Goal: Transaction & Acquisition: Purchase product/service

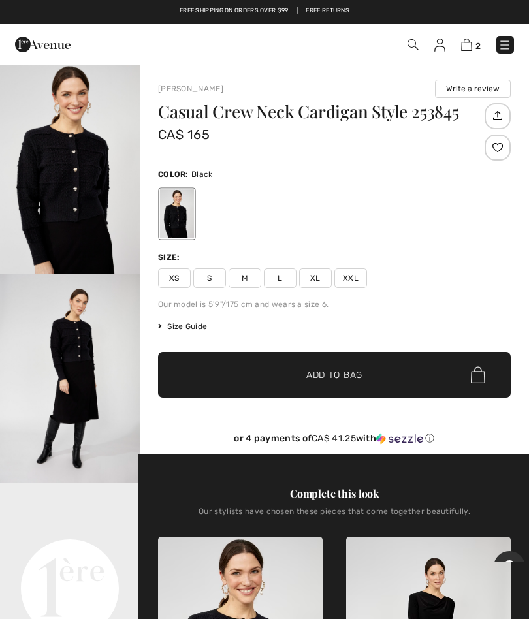
click at [472, 41] on img at bounding box center [466, 45] width 11 height 12
click at [350, 387] on span "✔ Added to Bag Add to Bag" at bounding box center [334, 375] width 353 height 46
click at [470, 42] on img at bounding box center [466, 45] width 11 height 12
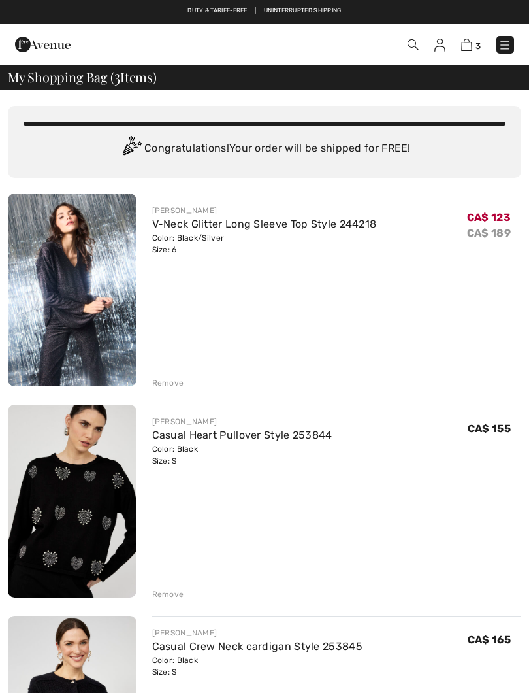
click at [172, 389] on div "JOSEPH RIBKOFF V-Neck Glitter Long Sleeve Top Style 244218 Color: Black/Silver …" at bounding box center [265, 501] width 514 height 617
click at [163, 378] on div "Remove" at bounding box center [168, 383] width 32 height 12
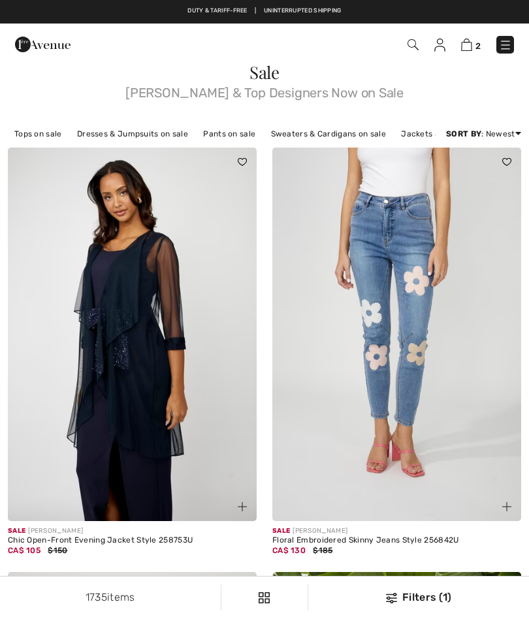
checkbox input "true"
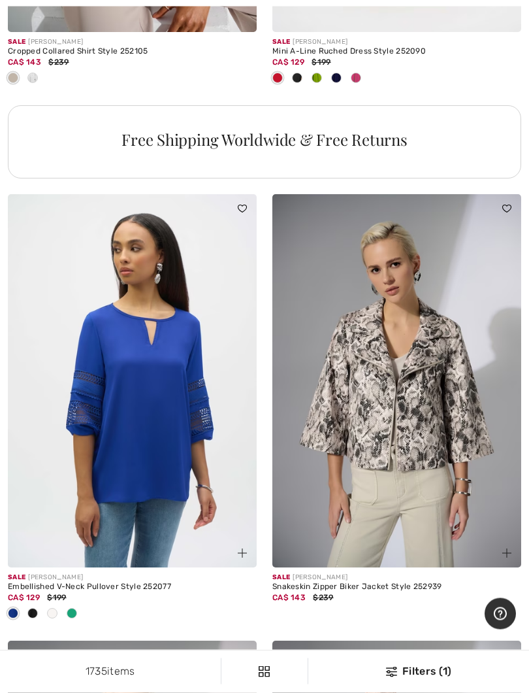
scroll to position [8105, 0]
click at [438, 404] on img at bounding box center [396, 381] width 249 height 374
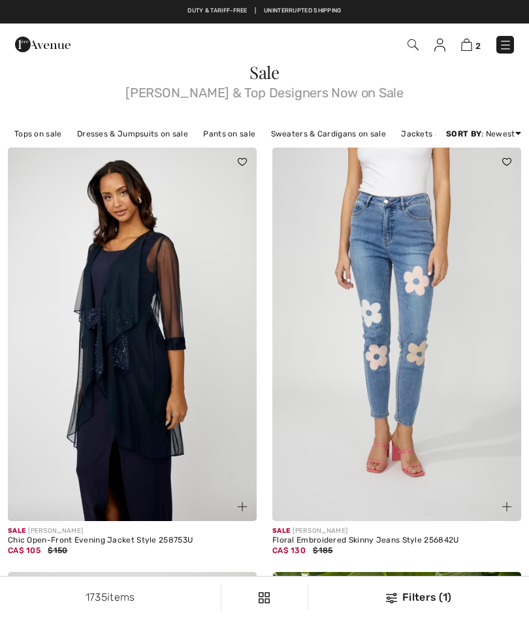
checkbox input "true"
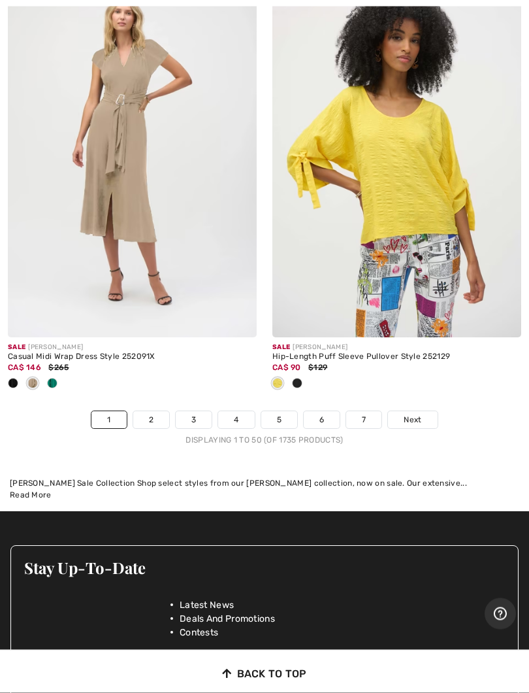
scroll to position [11166, 0]
click at [418, 414] on span "Next" at bounding box center [413, 420] width 18 height 12
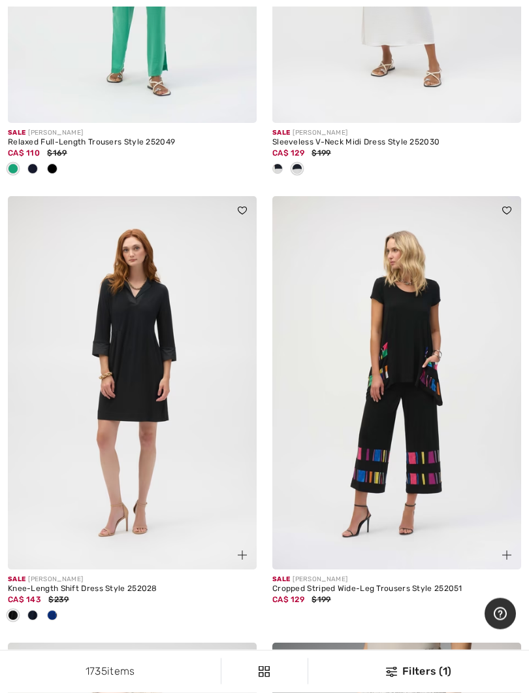
scroll to position [9658, 0]
click at [422, 381] on img at bounding box center [396, 383] width 249 height 374
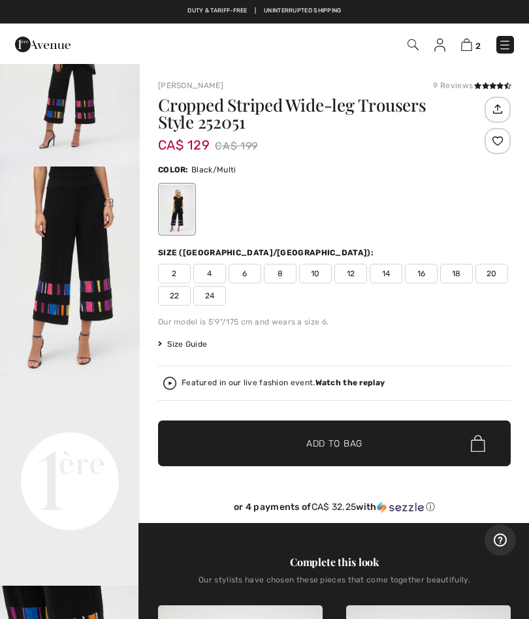
scroll to position [120, 0]
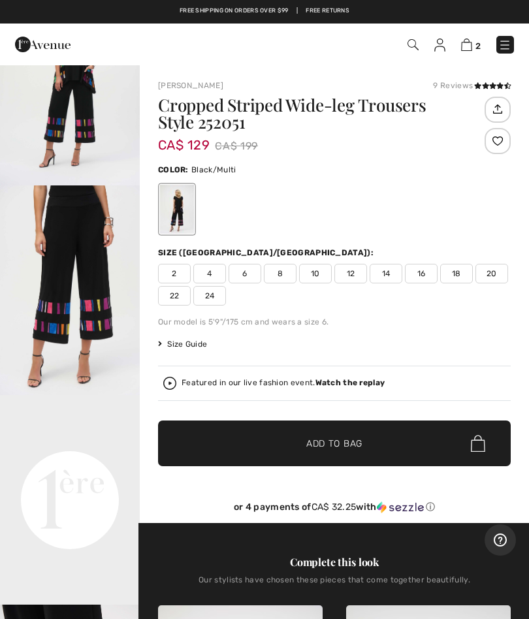
click at [412, 359] on div "Cropped Striped Wide-leg Trousers Style 252051 CA$ 129 CA$ 199 Color: Black/Mul…" at bounding box center [334, 310] width 353 height 427
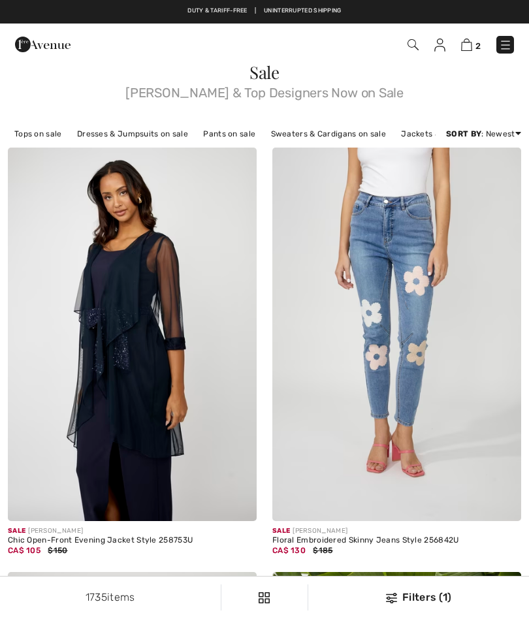
checkbox input "true"
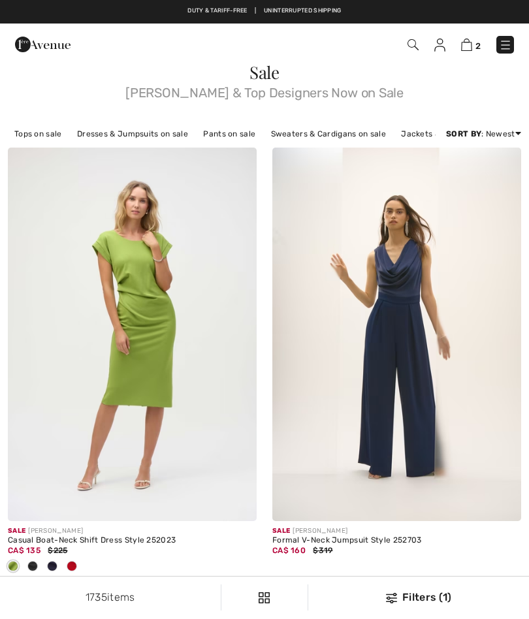
scroll to position [9694, 0]
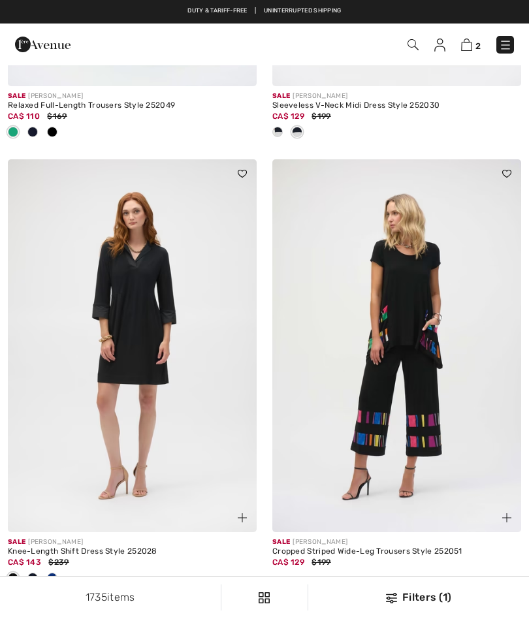
checkbox input "true"
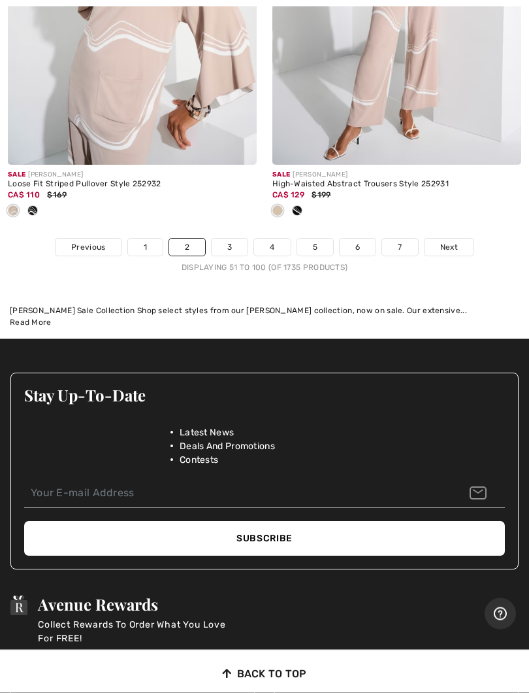
scroll to position [11554, 0]
click at [450, 241] on span "Next" at bounding box center [449, 247] width 18 height 12
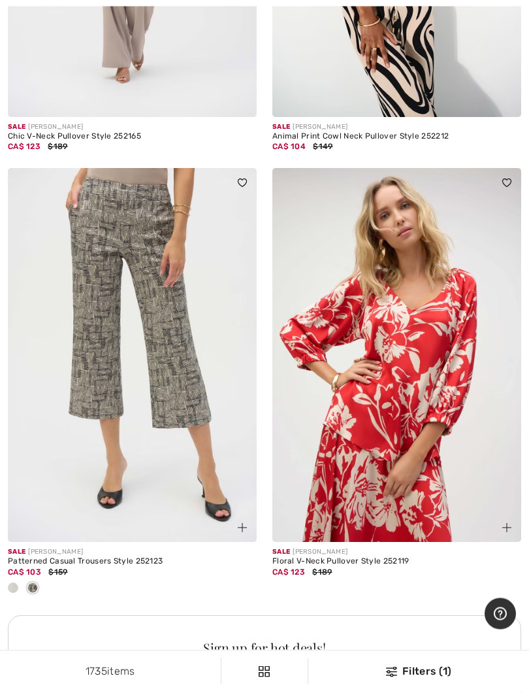
scroll to position [4893, 0]
click at [160, 308] on img at bounding box center [132, 355] width 249 height 374
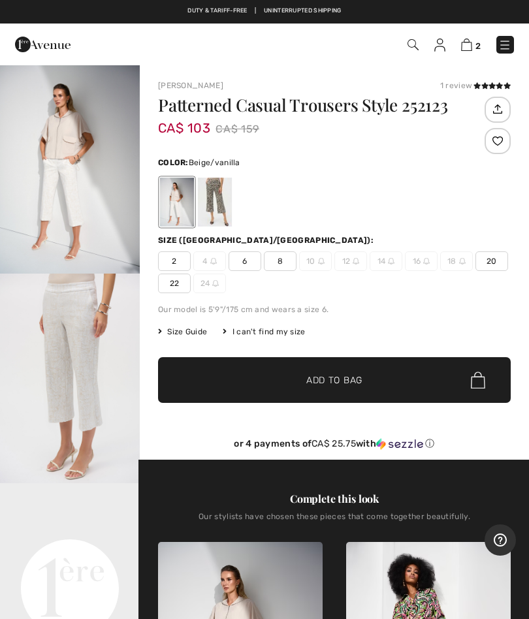
click at [248, 263] on span "6" at bounding box center [245, 262] width 33 height 20
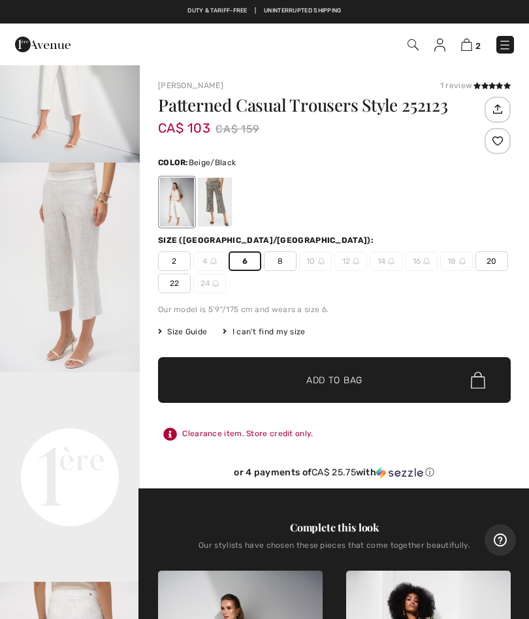
click at [227, 201] on div at bounding box center [215, 202] width 34 height 49
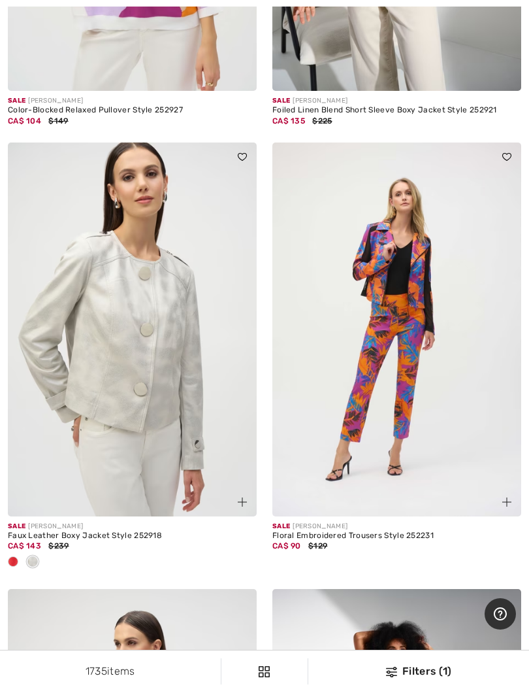
scroll to position [7300, 0]
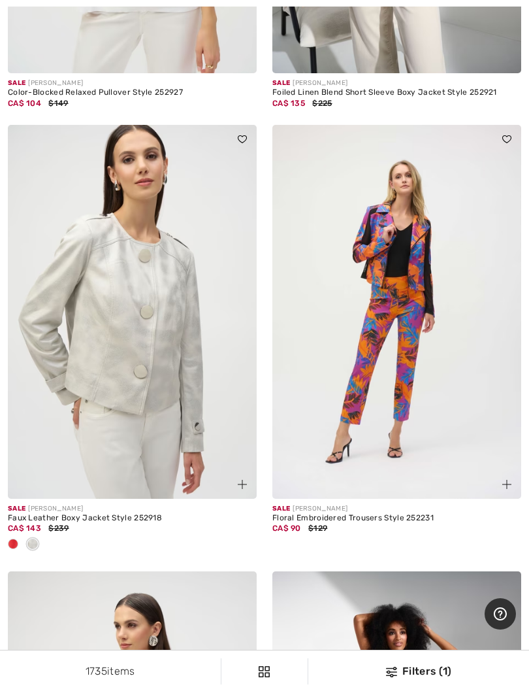
click at [109, 380] on img at bounding box center [132, 312] width 249 height 374
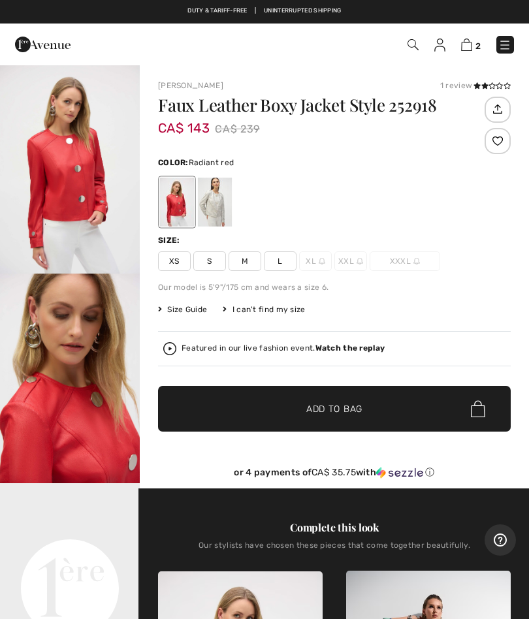
click at [218, 201] on div at bounding box center [215, 202] width 34 height 49
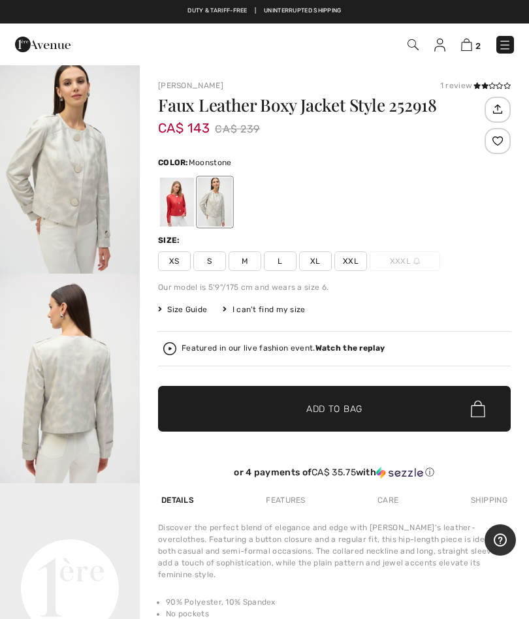
click at [212, 259] on span "S" at bounding box center [209, 262] width 33 height 20
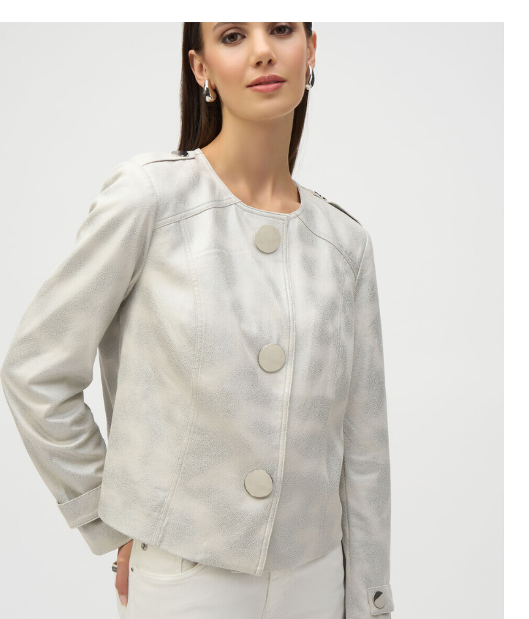
scroll to position [17, 0]
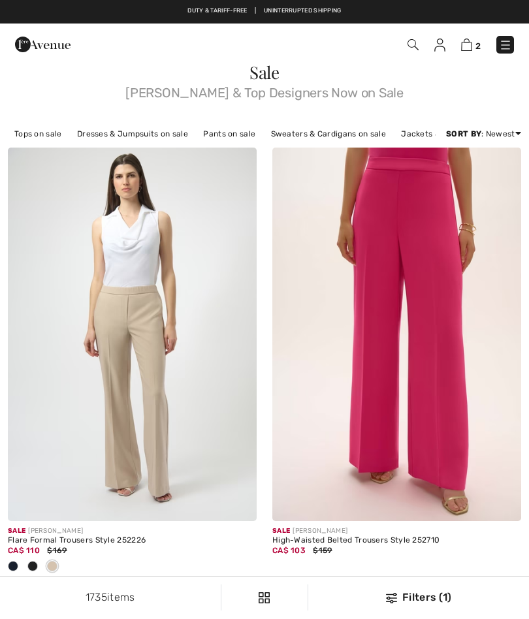
scroll to position [7336, 0]
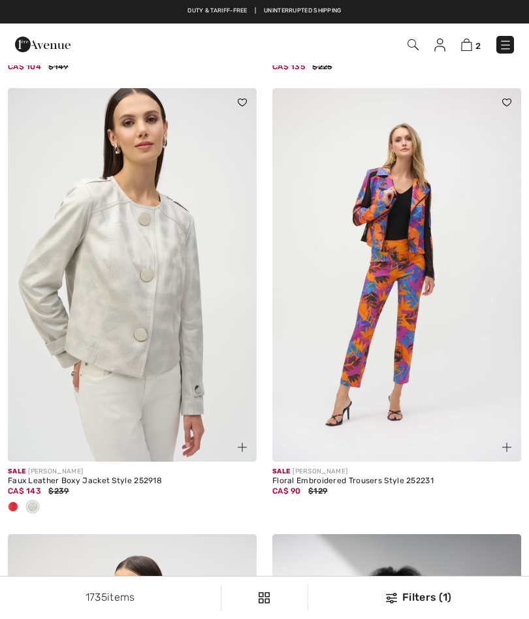
checkbox input "true"
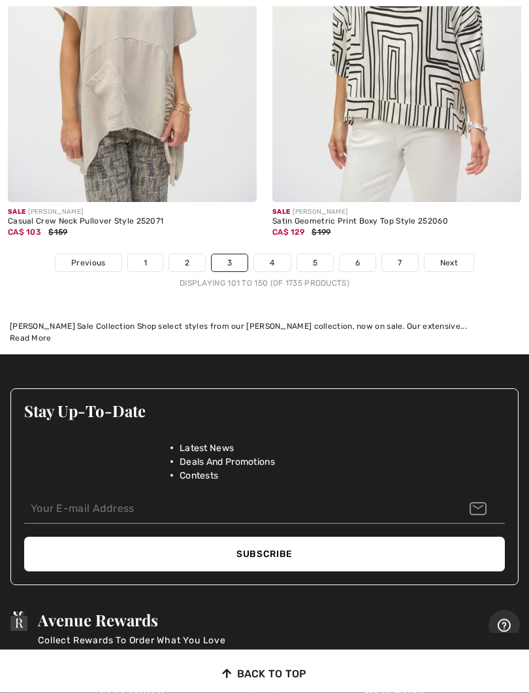
scroll to position [11323, 0]
click at [463, 254] on link "Next" at bounding box center [449, 262] width 49 height 17
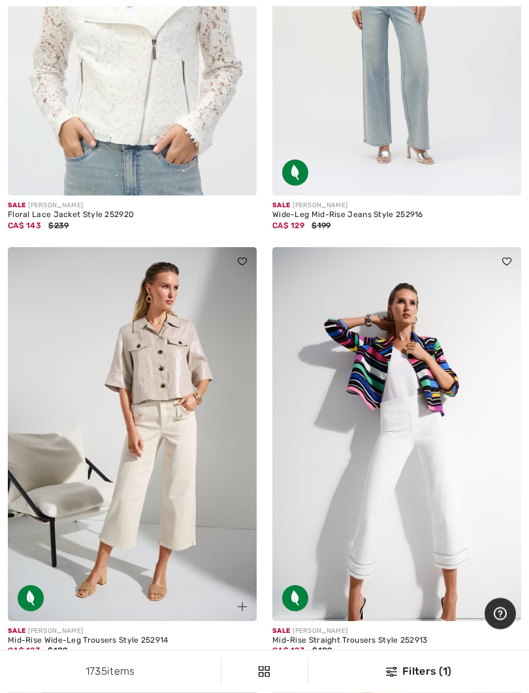
scroll to position [8476, 0]
click at [176, 466] on img at bounding box center [132, 434] width 249 height 374
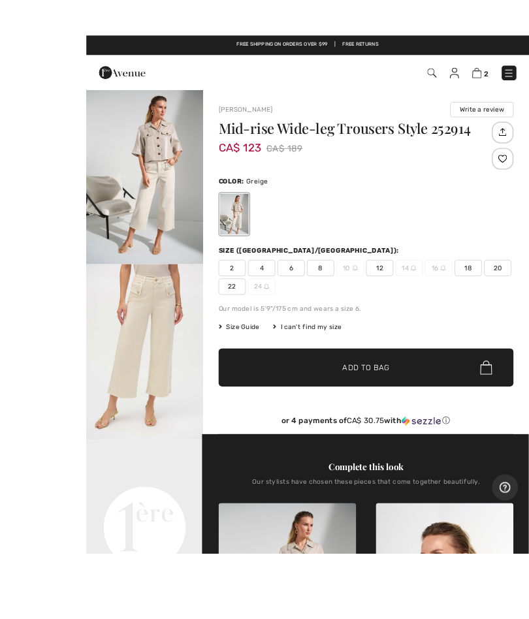
scroll to position [35, 0]
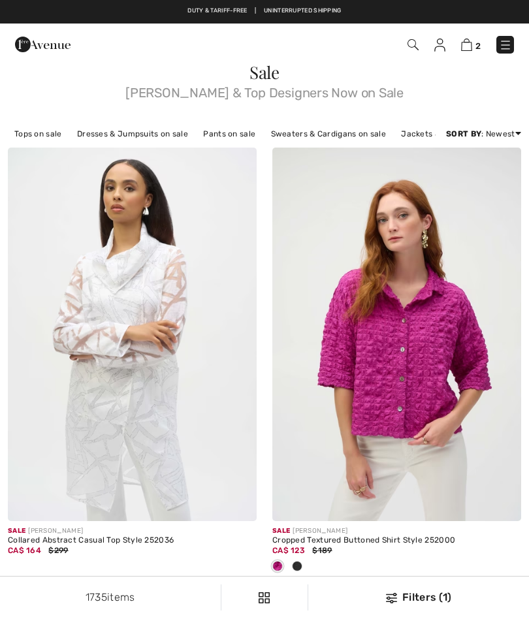
scroll to position [8513, 0]
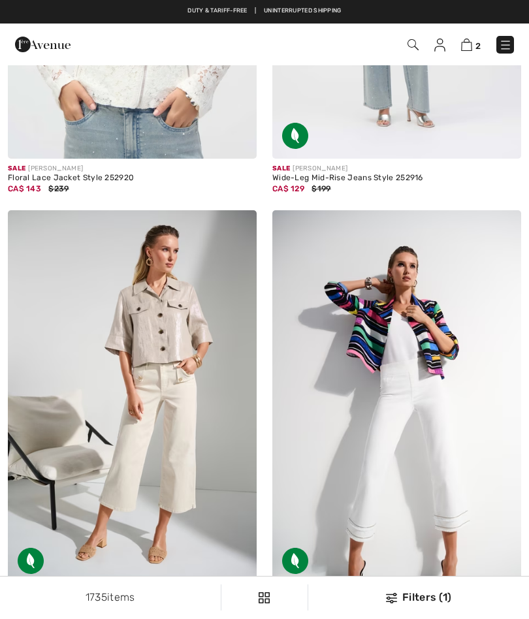
checkbox input "true"
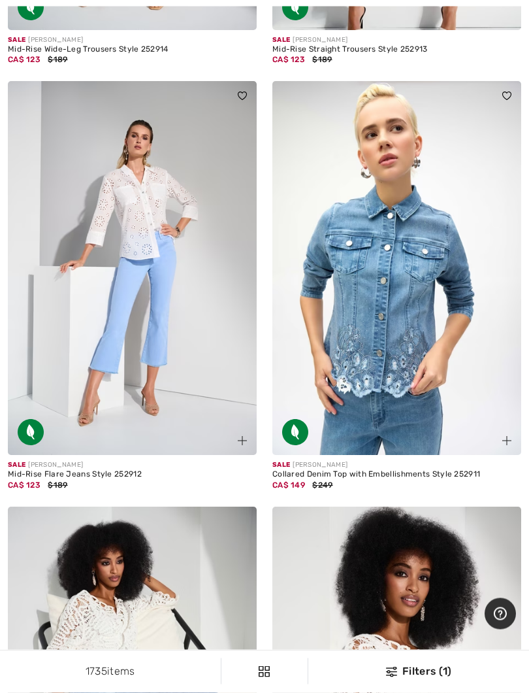
scroll to position [9067, 0]
click at [394, 367] on img at bounding box center [396, 268] width 249 height 374
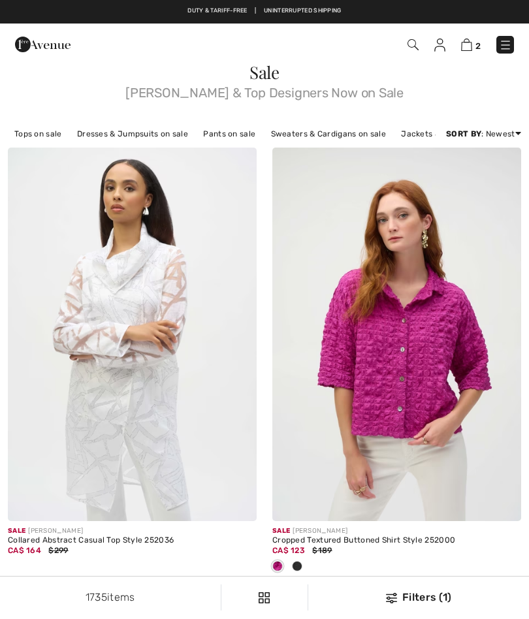
checkbox input "true"
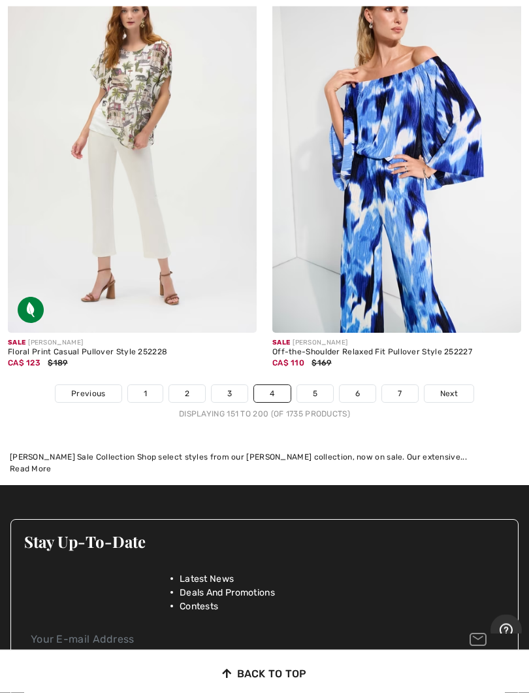
scroll to position [11134, 0]
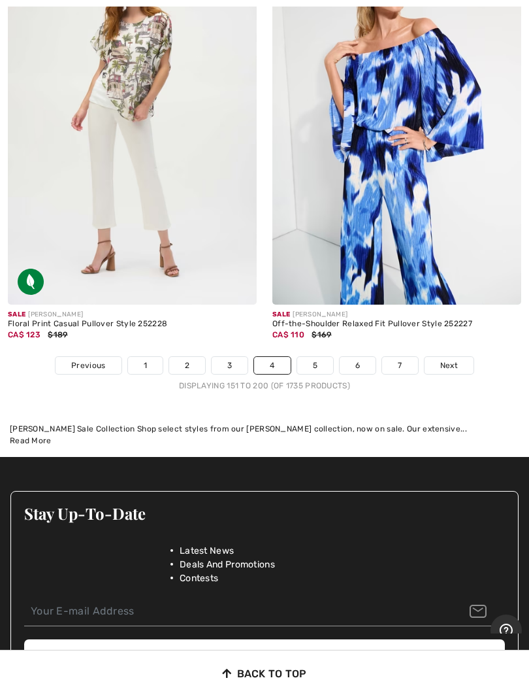
click at [448, 359] on span "Next" at bounding box center [449, 365] width 18 height 12
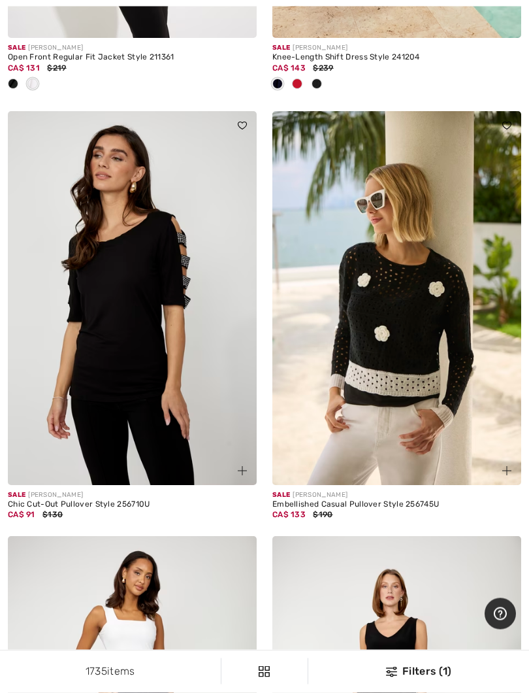
scroll to position [9973, 0]
click at [411, 376] on img at bounding box center [396, 298] width 249 height 374
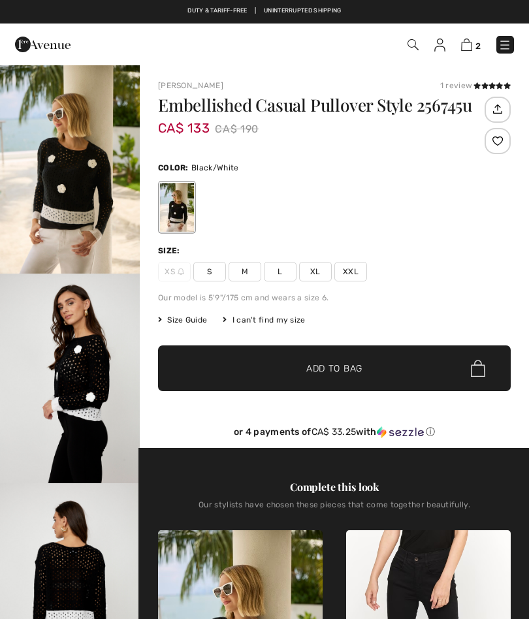
checkbox input "true"
click at [216, 265] on span "S" at bounding box center [209, 272] width 33 height 20
